Goal: Information Seeking & Learning: Compare options

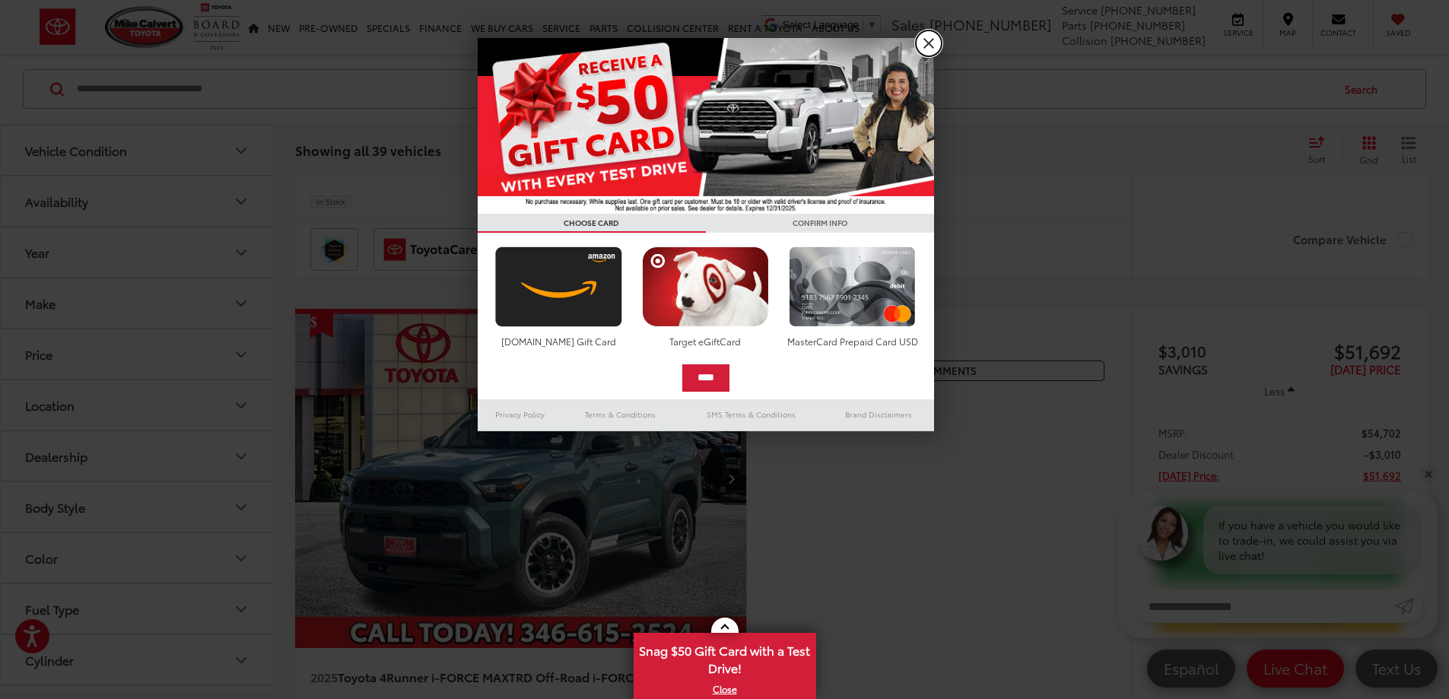
click at [929, 43] on link "X" at bounding box center [929, 43] width 26 height 26
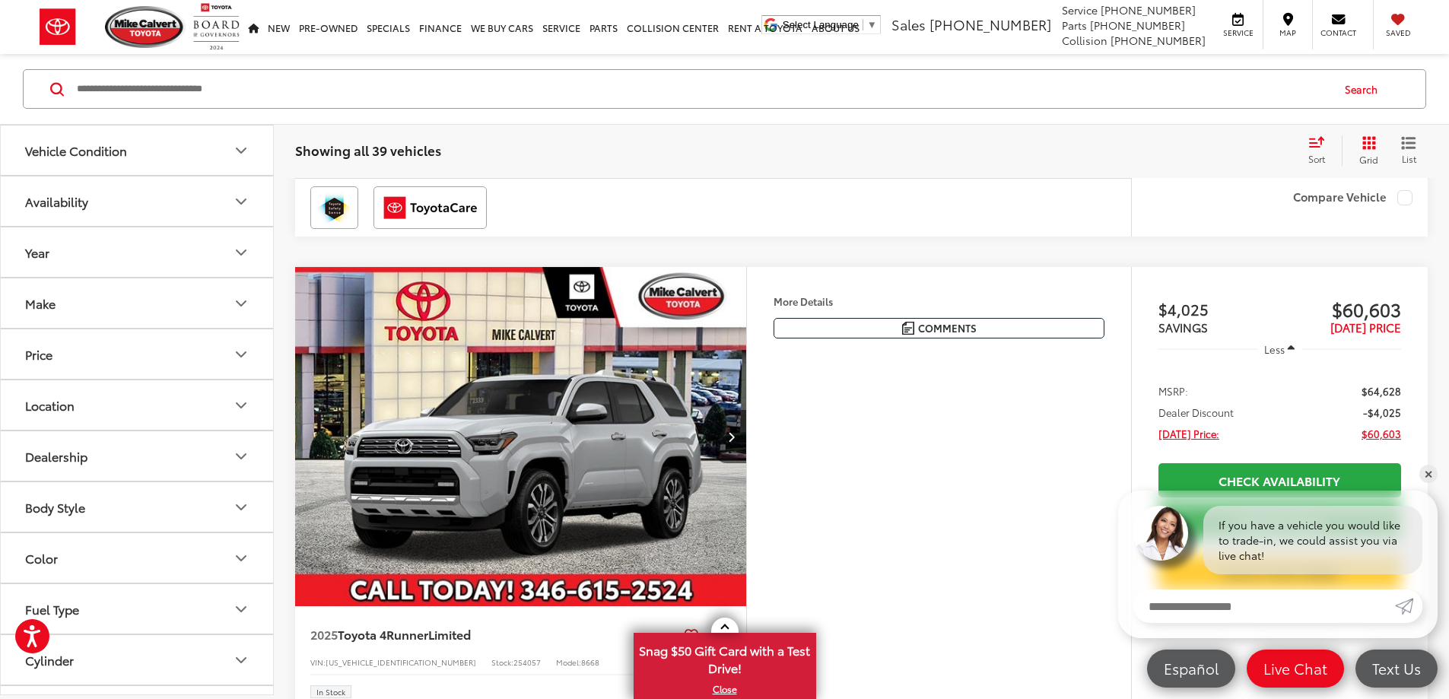
scroll to position [5927, 0]
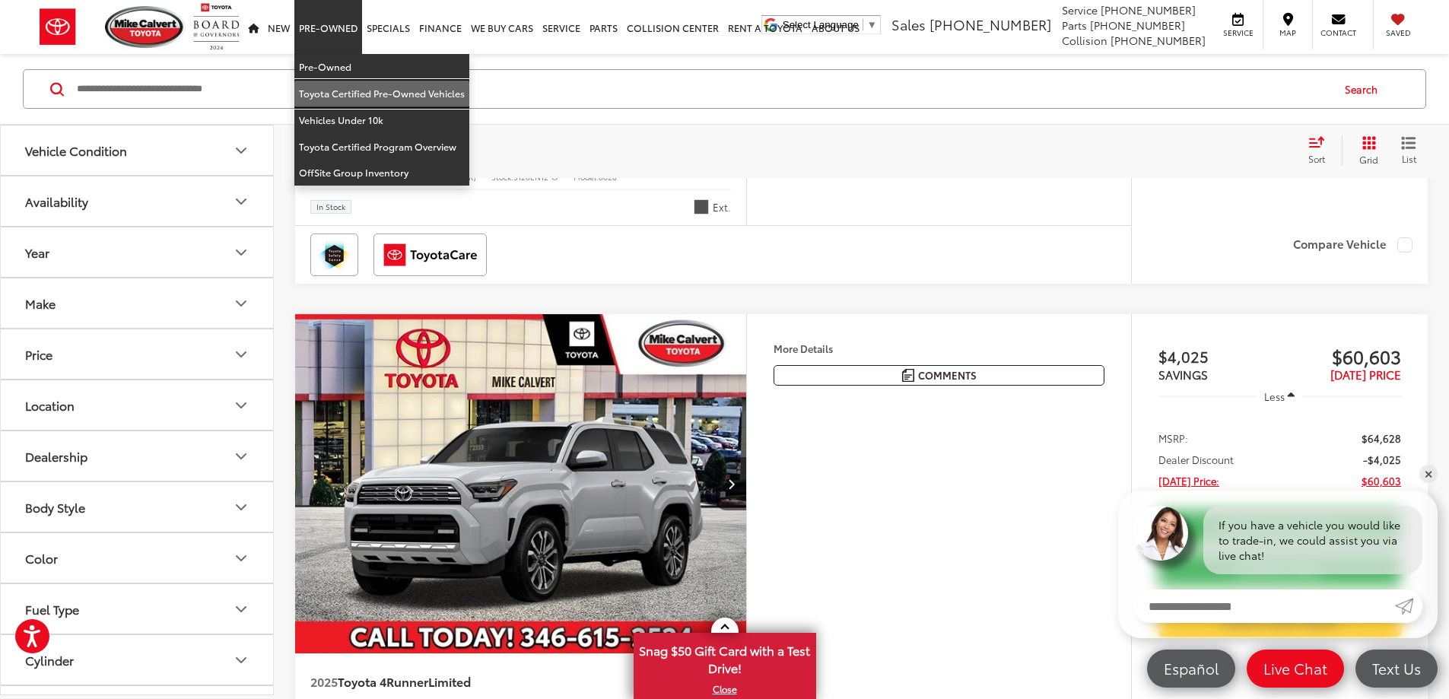
click at [333, 95] on link "Toyota Certified Pre-Owned Vehicles" at bounding box center [381, 94] width 175 height 27
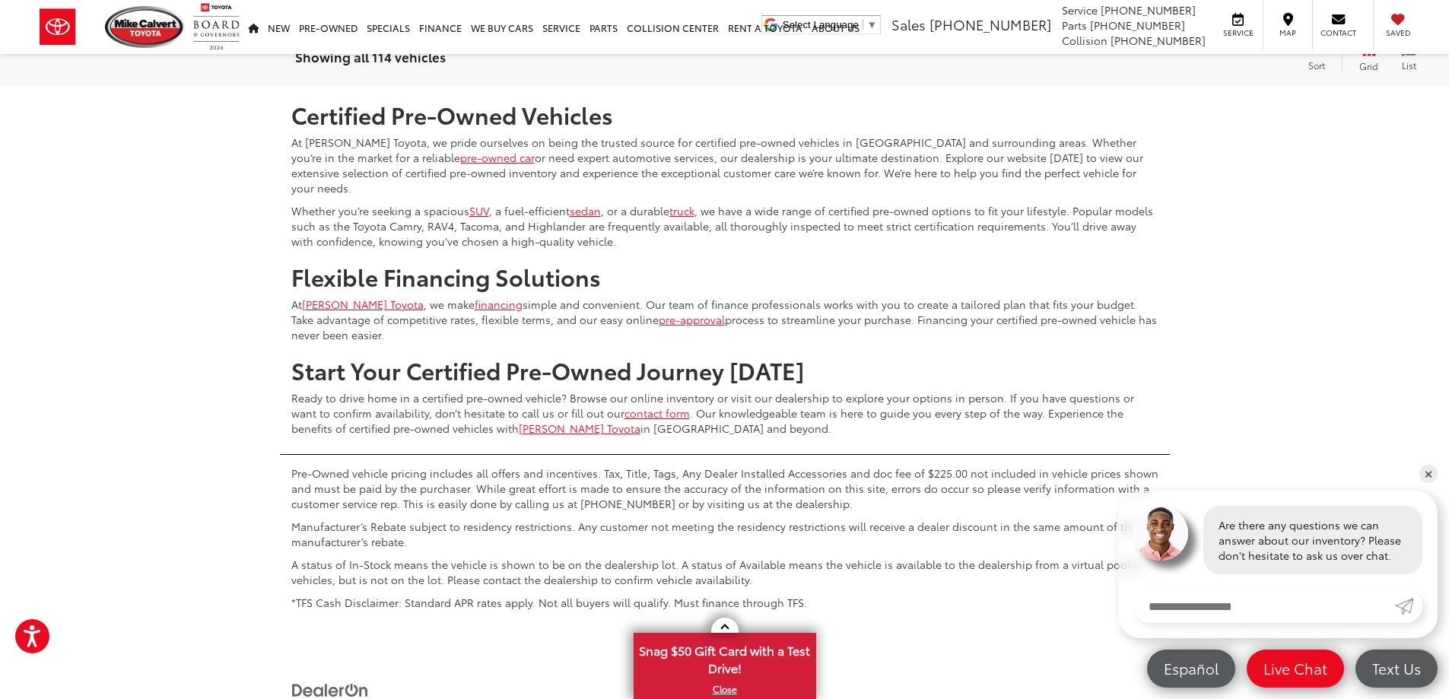
scroll to position [6232, 0]
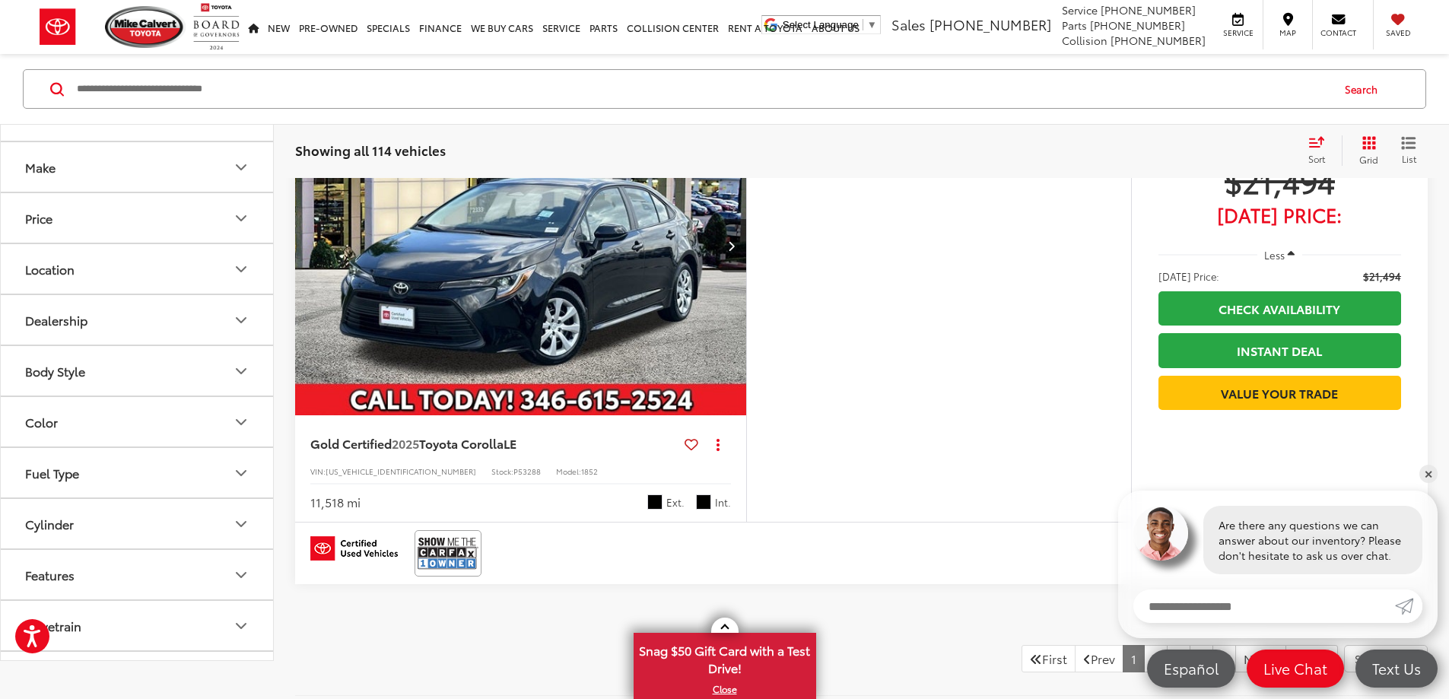
click at [86, 396] on button "Body Style" at bounding box center [138, 370] width 274 height 49
drag, startPoint x: 28, startPoint y: 546, endPoint x: 43, endPoint y: 545, distance: 15.2
click at [29, 521] on label "4D Sport Utility (60)" at bounding box center [80, 508] width 123 height 25
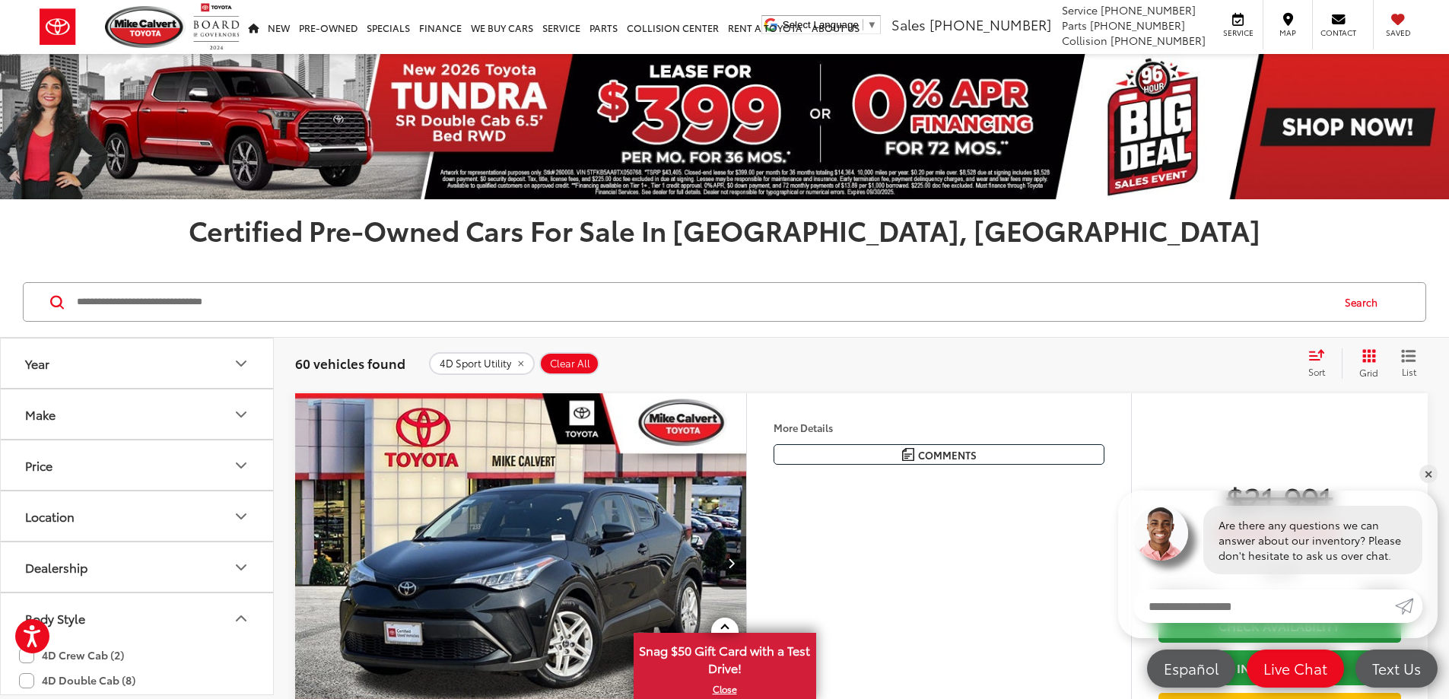
click at [638, 299] on input "Search by Make, Model, or Keyword" at bounding box center [702, 302] width 1255 height 37
drag, startPoint x: 638, startPoint y: 299, endPoint x: 635, endPoint y: 308, distance: 9.9
click at [635, 307] on input "Search by Make, Model, or Keyword" at bounding box center [702, 302] width 1255 height 37
type input "**********"
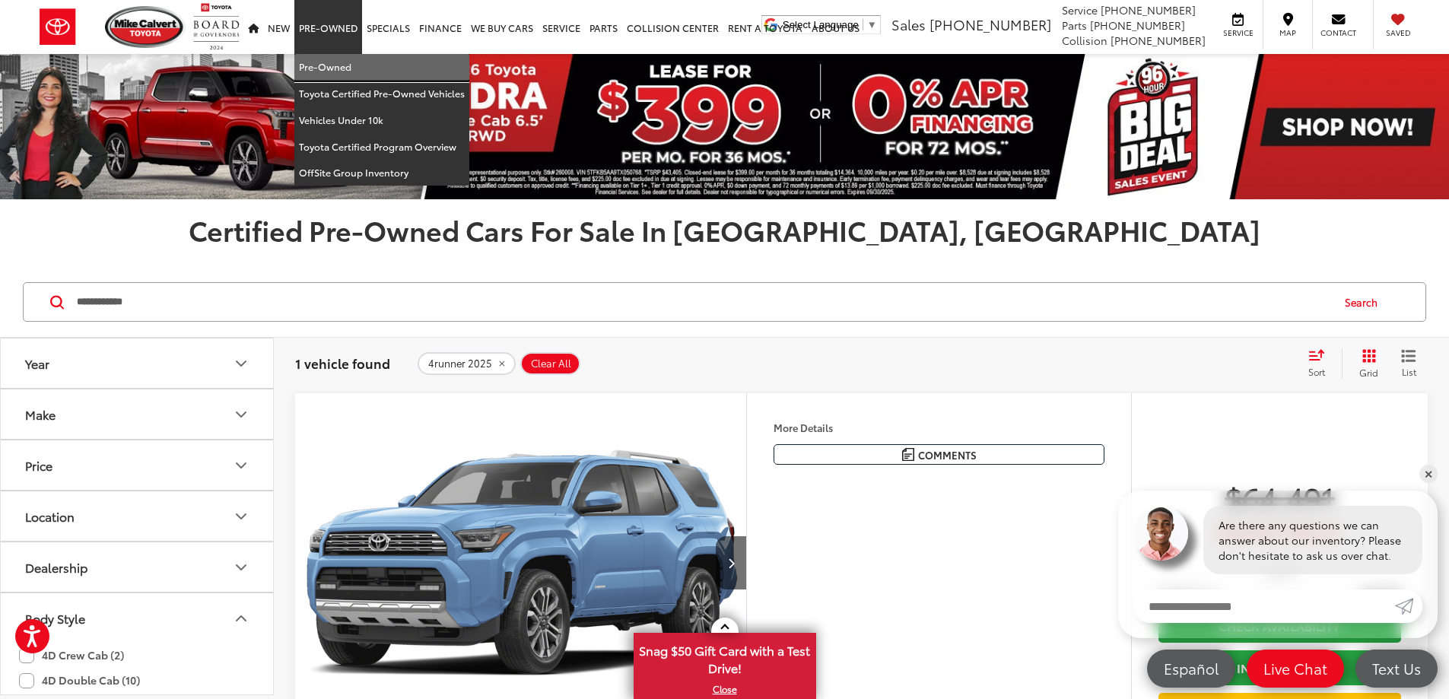
click at [329, 62] on link "Pre-Owned" at bounding box center [381, 67] width 175 height 27
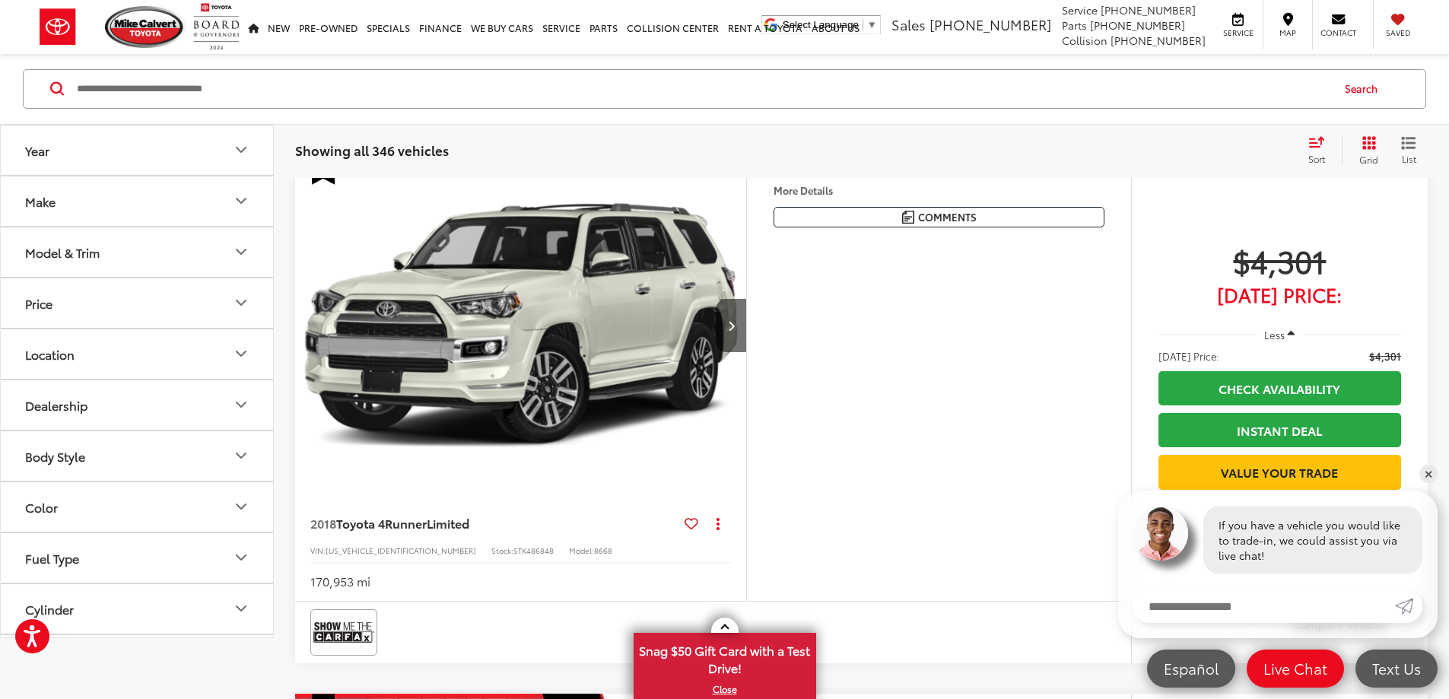
scroll to position [186, 0]
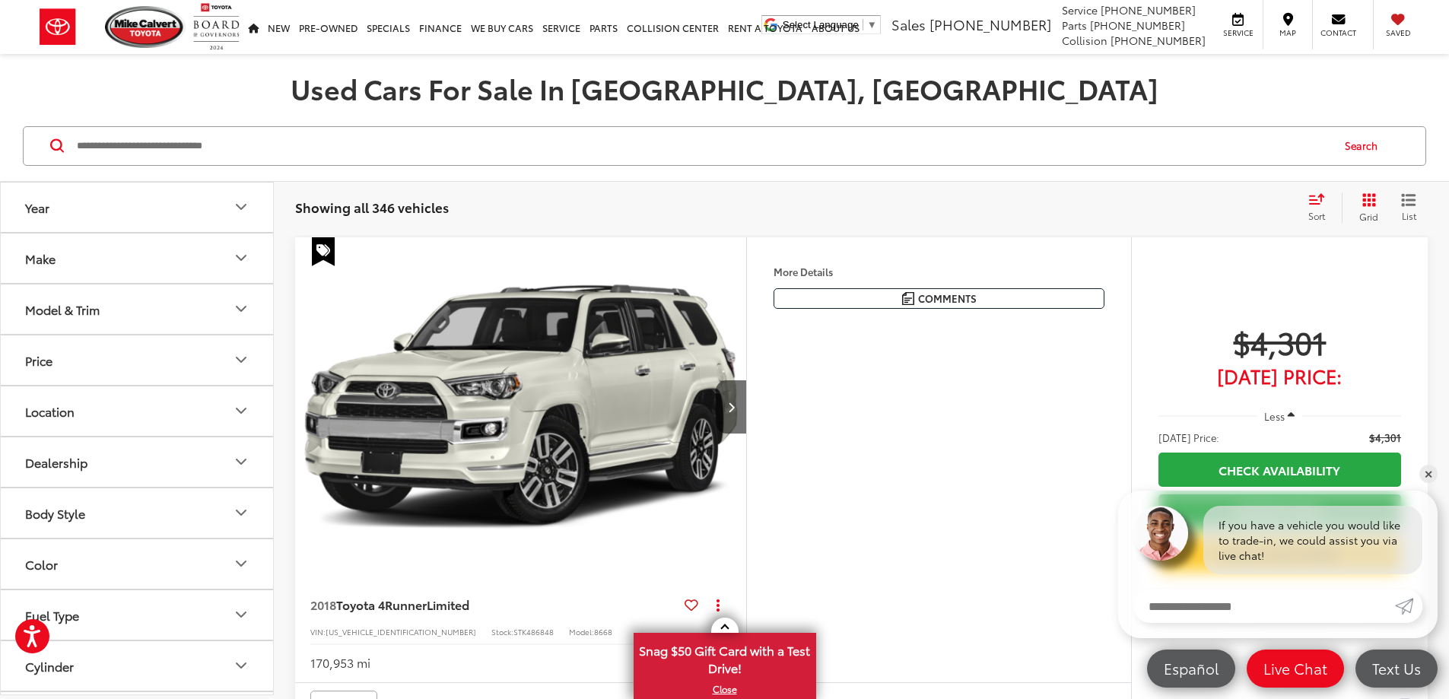
click at [68, 508] on div "Body Style" at bounding box center [55, 513] width 60 height 14
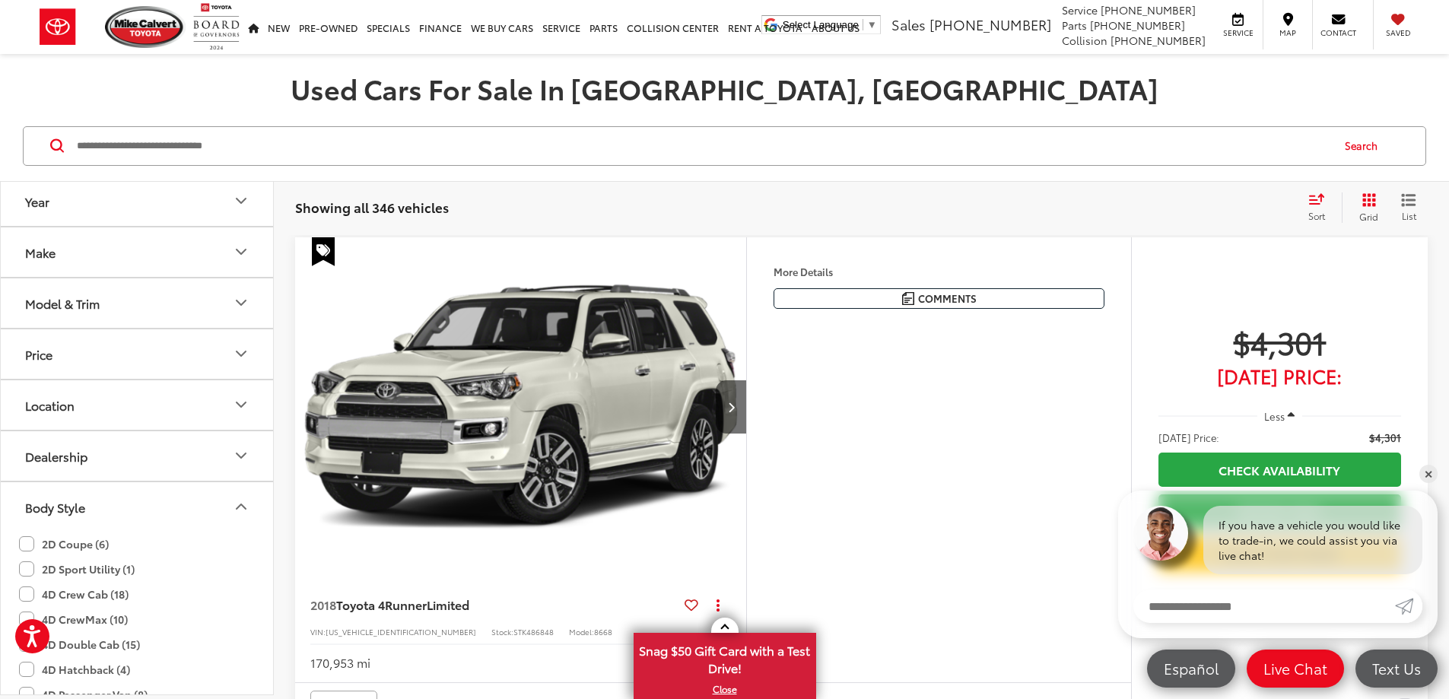
scroll to position [0, 0]
click at [180, 150] on input "Search by Make, Model, or Keyword" at bounding box center [702, 146] width 1255 height 37
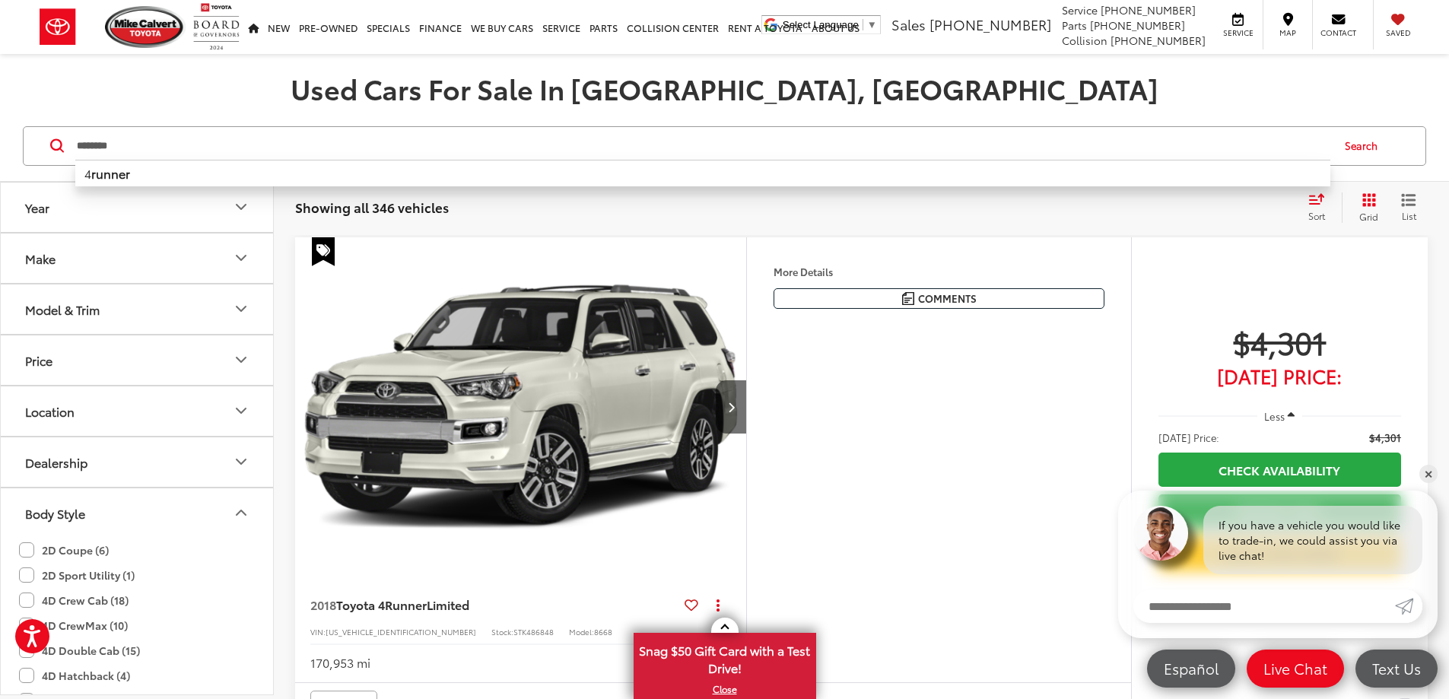
type input "********"
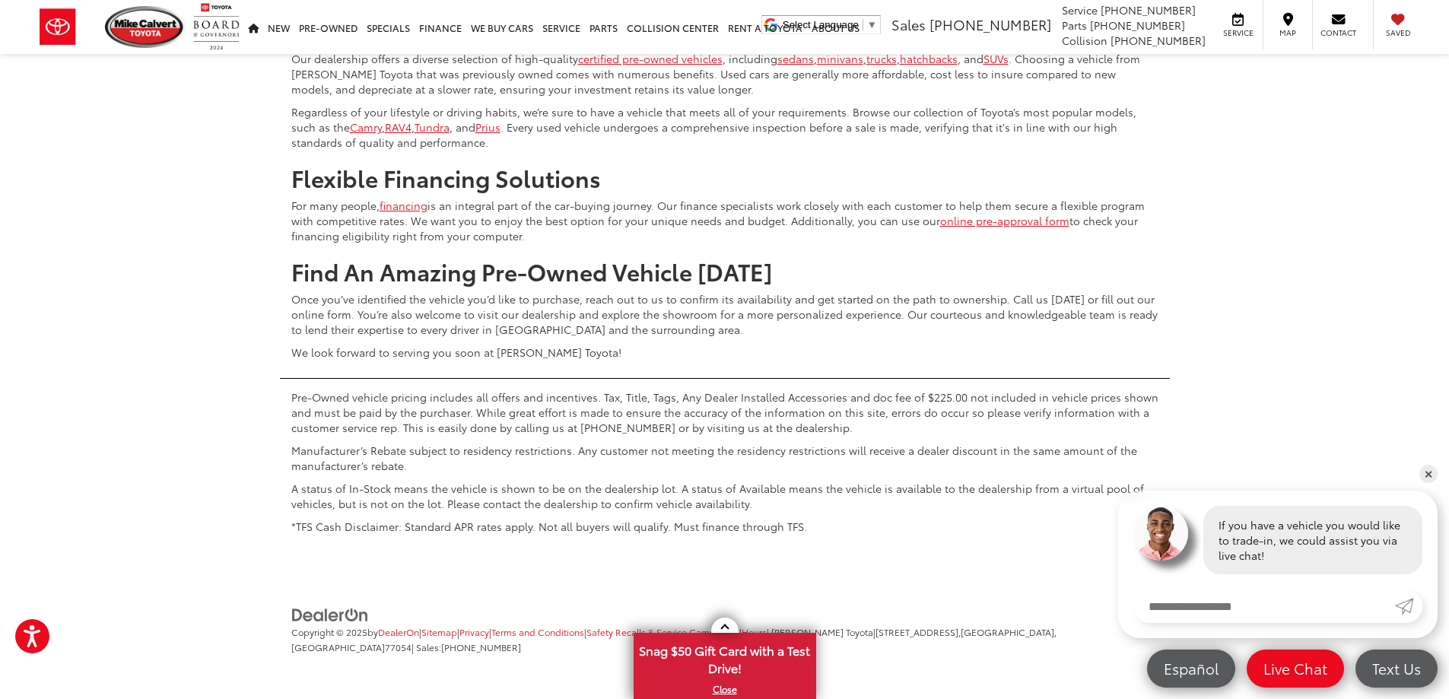
scroll to position [7719, 0]
